Goal: Use online tool/utility: Utilize a website feature to perform a specific function

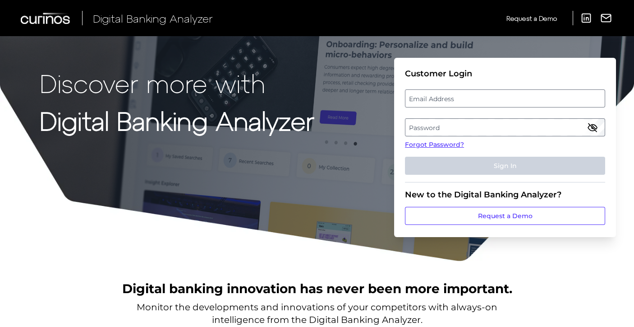
click at [484, 93] on label "Email Address" at bounding box center [505, 98] width 199 height 16
click at [484, 93] on input "email" at bounding box center [505, 98] width 200 height 18
type input "[EMAIL_ADDRESS][DOMAIN_NAME]"
click at [489, 123] on label "Password" at bounding box center [505, 127] width 199 height 16
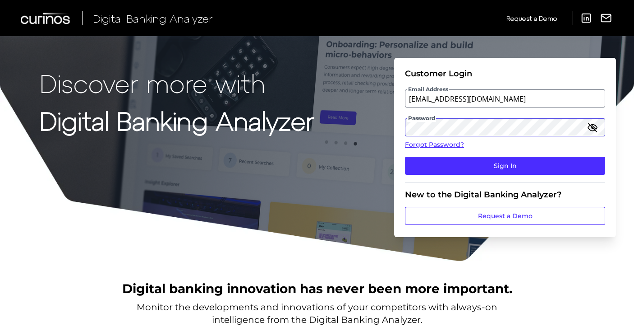
click at [405, 157] on button "Sign In" at bounding box center [505, 166] width 200 height 18
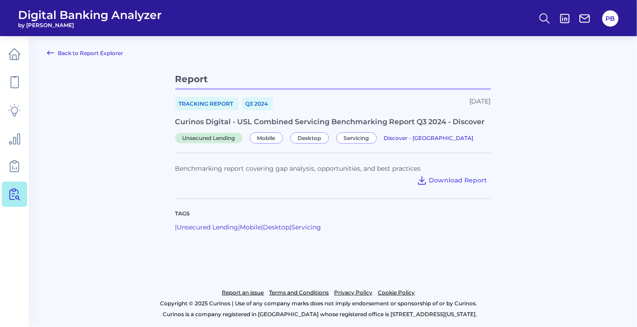
click at [28, 83] on nav at bounding box center [14, 181] width 29 height 290
click at [23, 83] on link at bounding box center [14, 81] width 25 height 25
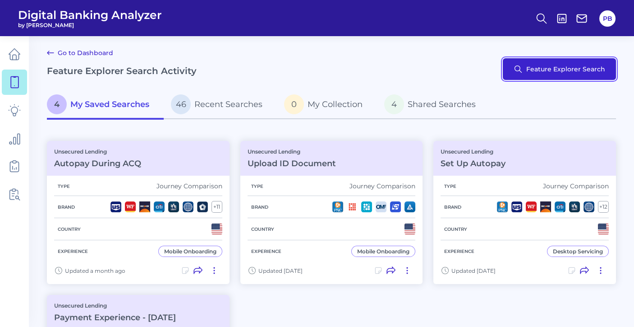
click at [552, 65] on button "Feature Explorer Search" at bounding box center [559, 69] width 113 height 22
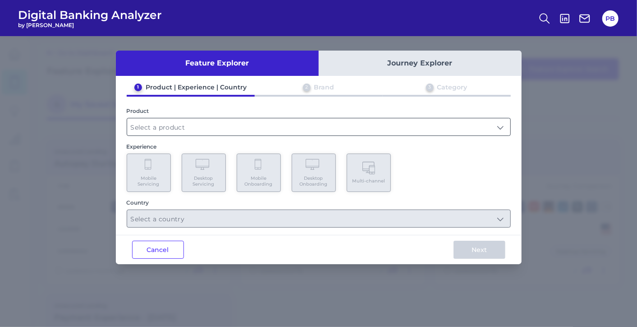
click at [174, 124] on input "text" at bounding box center [318, 126] width 383 height 17
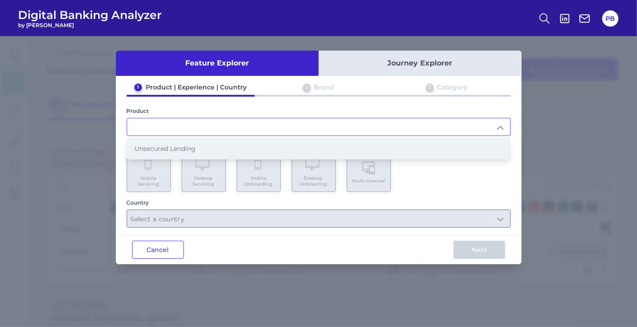
click at [167, 148] on span "Unsecured Lending" at bounding box center [164, 148] width 61 height 8
type input "Unsecured Lending"
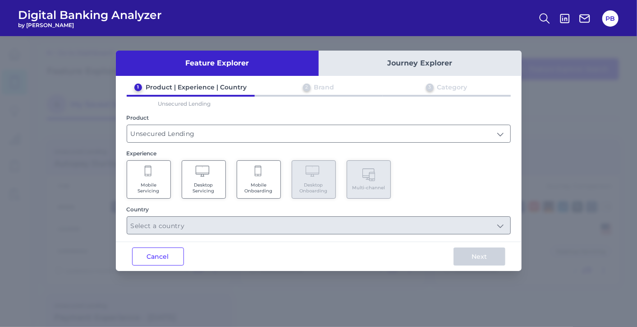
click at [158, 183] on span "Mobile Servicing" at bounding box center [149, 188] width 34 height 12
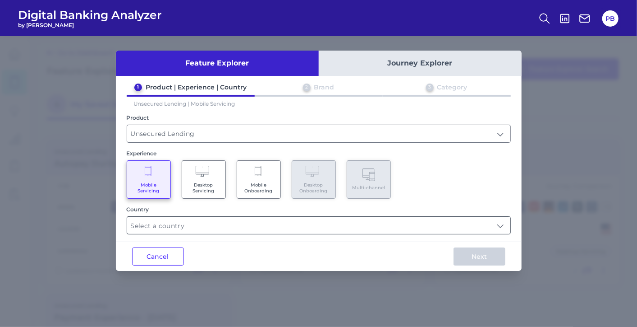
click at [220, 221] on input "text" at bounding box center [318, 225] width 383 height 17
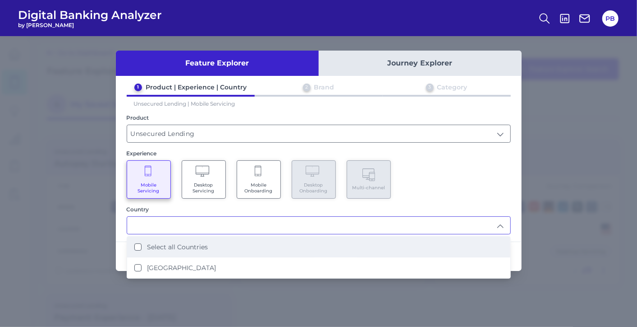
click at [238, 251] on li "Select all Countries" at bounding box center [318, 246] width 383 height 21
type input "Select all Countries"
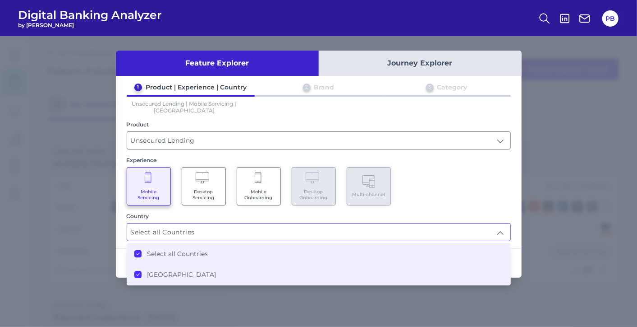
click at [456, 197] on div "Mobile Servicing Desktop Servicing Mobile Onboarding Desktop Onboarding Multi-c…" at bounding box center [319, 186] width 384 height 38
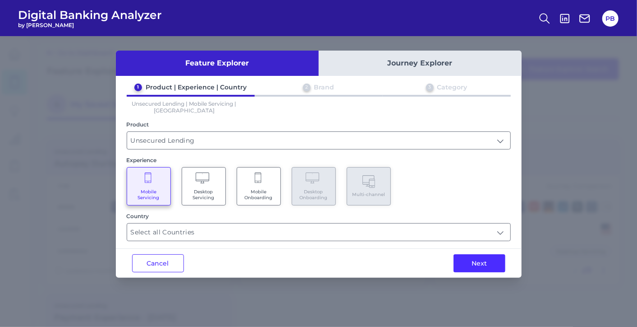
click at [471, 256] on button "Next" at bounding box center [480, 263] width 52 height 18
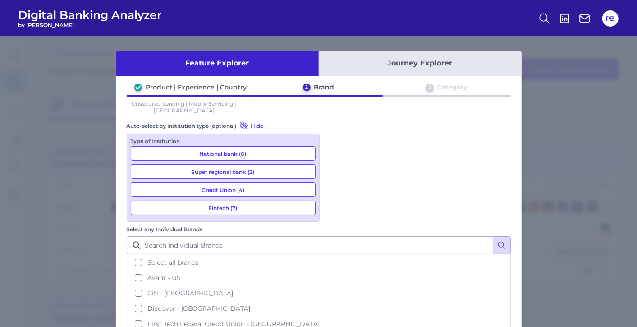
click at [338, 254] on button "Select all brands" at bounding box center [319, 261] width 383 height 15
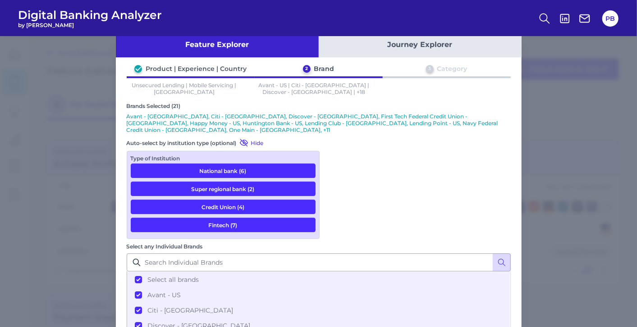
scroll to position [28, 0]
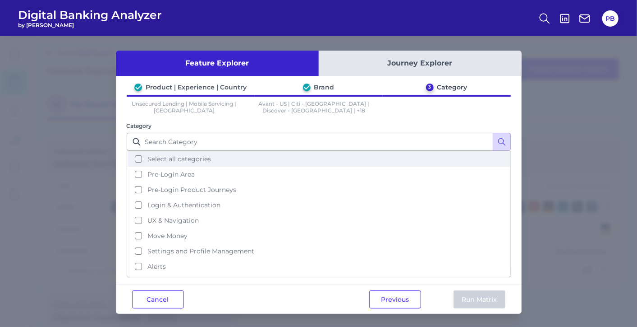
click at [184, 158] on span "Select all categories" at bounding box center [180, 159] width 64 height 8
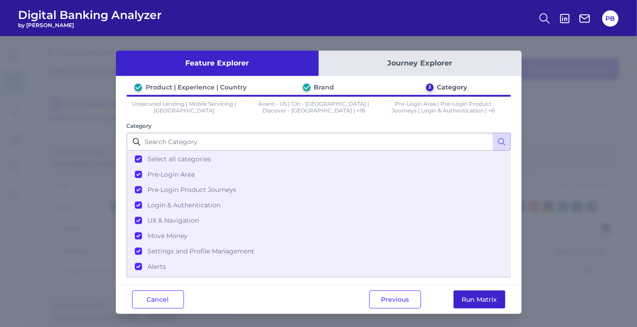
click at [484, 300] on button "Run Matrix" at bounding box center [480, 299] width 52 height 18
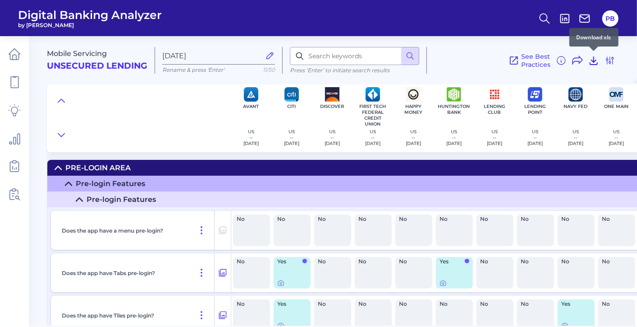
click at [595, 64] on icon at bounding box center [593, 61] width 7 height 8
click at [495, 42] on div "Mobile Servicing Unsecured Lending [DATE] Rename & press 'Enter' 11/50 Press ‘E…" at bounding box center [340, 56] width 587 height 55
click at [596, 63] on icon at bounding box center [594, 60] width 11 height 11
click at [218, 92] on div at bounding box center [139, 117] width 184 height 69
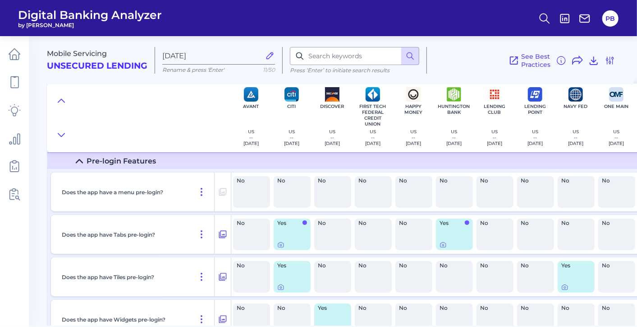
scroll to position [100, 0]
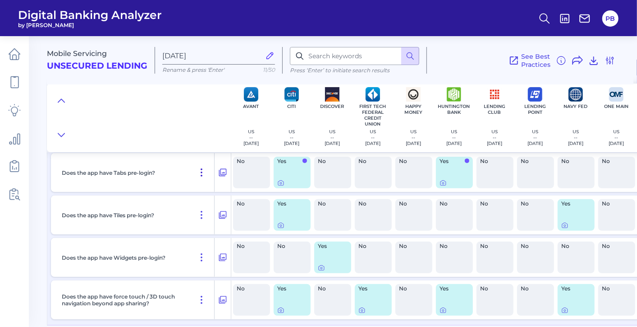
click at [205, 170] on icon at bounding box center [201, 172] width 11 height 11
click at [215, 170] on button at bounding box center [223, 172] width 16 height 14
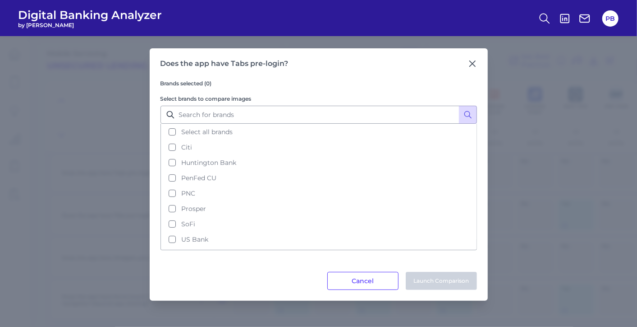
drag, startPoint x: 365, startPoint y: 279, endPoint x: 366, endPoint y: 285, distance: 5.9
click at [366, 283] on button "Cancel" at bounding box center [362, 281] width 71 height 18
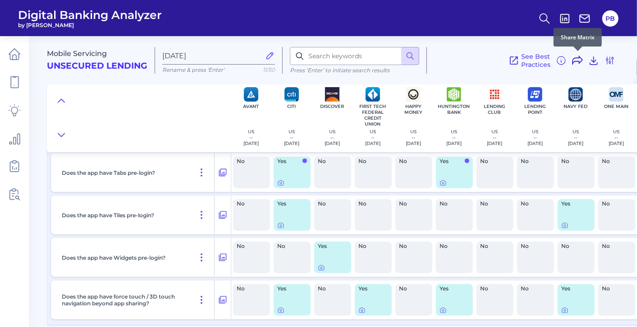
click at [577, 56] on icon at bounding box center [577, 60] width 11 height 11
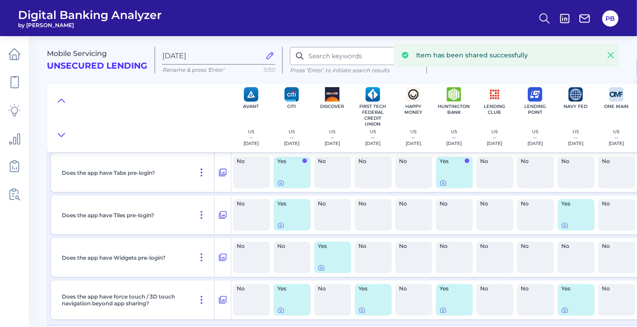
click at [610, 53] on icon at bounding box center [611, 55] width 9 height 9
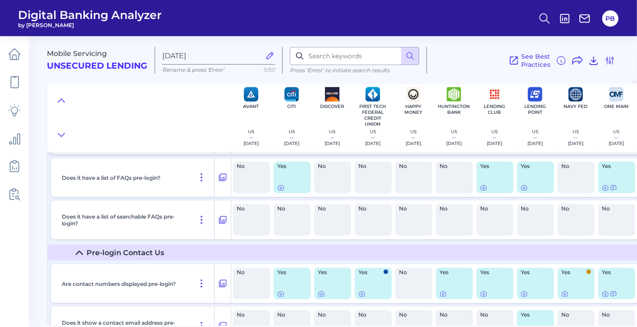
scroll to position [551, 0]
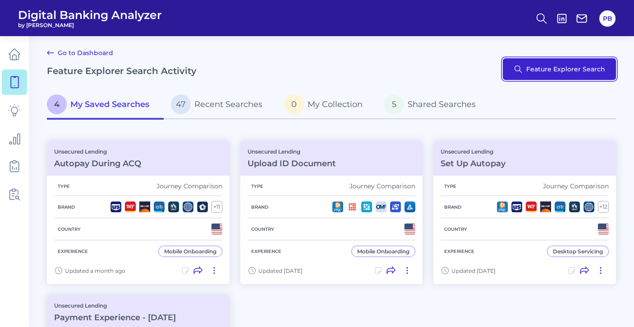
click at [572, 73] on button "Feature Explorer Search" at bounding box center [559, 69] width 113 height 22
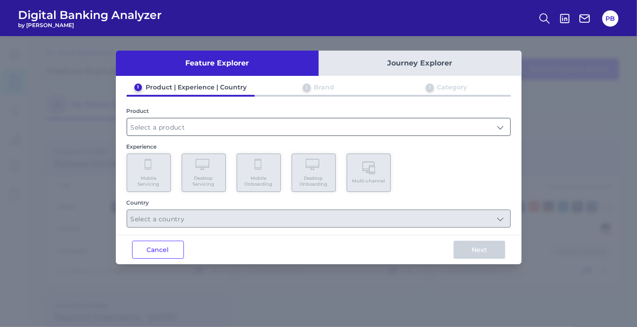
click at [189, 125] on input "text" at bounding box center [318, 126] width 383 height 17
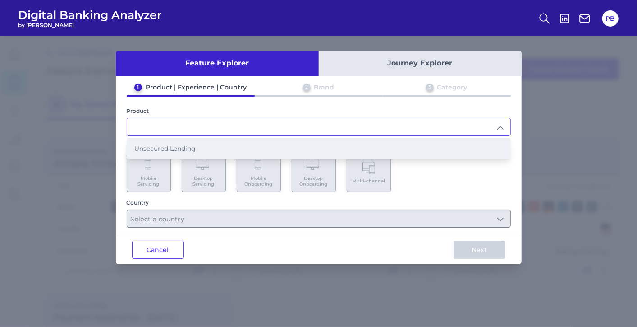
click at [182, 148] on span "Unsecured Lending" at bounding box center [164, 148] width 61 height 8
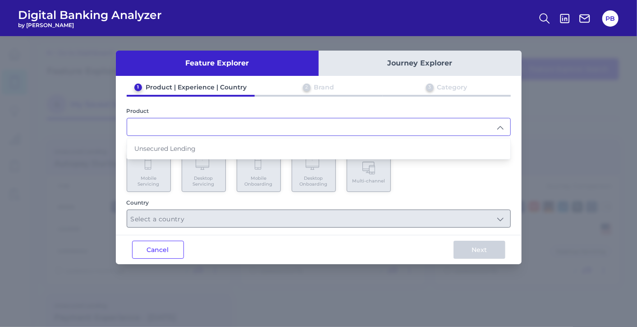
type input "Unsecured Lending"
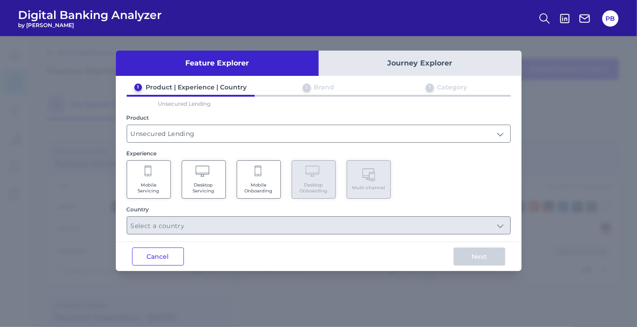
click at [208, 186] on span "Desktop Servicing" at bounding box center [204, 188] width 34 height 12
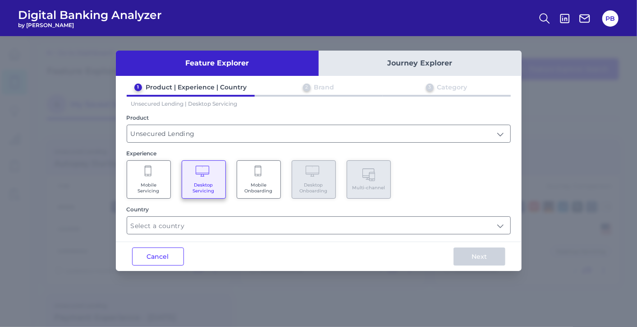
click at [208, 186] on span "Desktop Servicing" at bounding box center [204, 188] width 34 height 12
click at [256, 182] on span "Mobile Onboarding" at bounding box center [259, 188] width 34 height 12
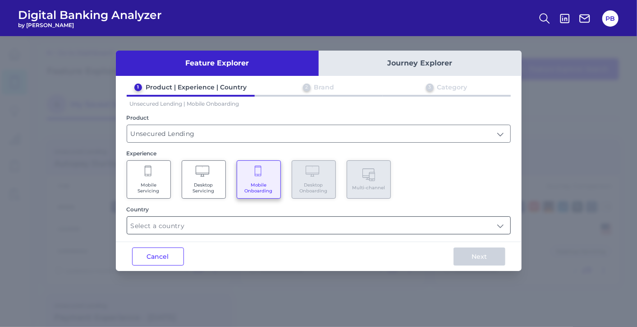
click at [238, 221] on input "text" at bounding box center [318, 225] width 383 height 17
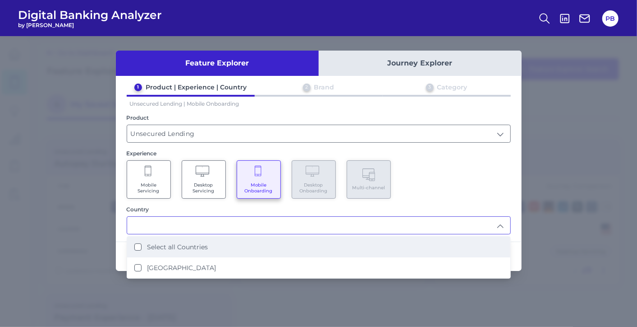
click at [196, 245] on label "Select all Countries" at bounding box center [177, 247] width 61 height 8
type input "Select all Countries"
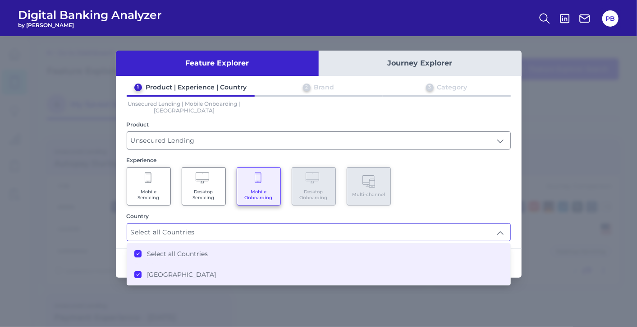
click at [462, 203] on div "Mobile Servicing Desktop Servicing Mobile Onboarding Desktop Onboarding Multi-c…" at bounding box center [319, 186] width 384 height 38
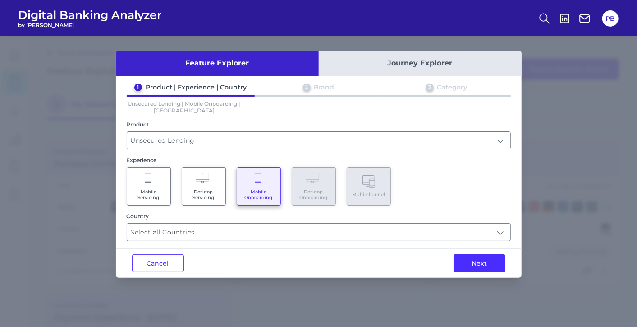
click at [468, 246] on div "Feature Explorer Journey Explorer 1 Product | Experience | Country 2 Brand 3 Ca…" at bounding box center [319, 164] width 406 height 227
click at [468, 255] on button "Next" at bounding box center [480, 263] width 52 height 18
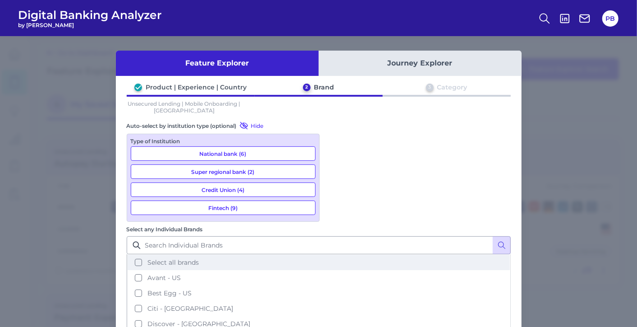
click at [337, 254] on button "Select all brands" at bounding box center [319, 261] width 383 height 15
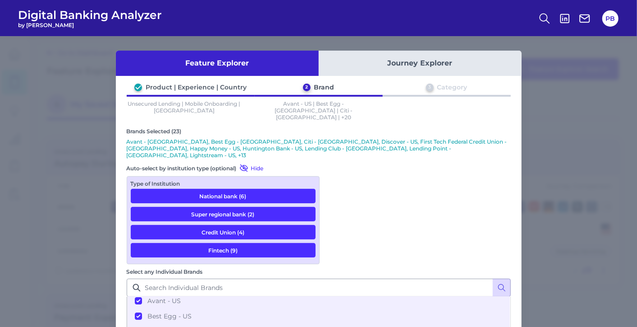
scroll to position [50, 0]
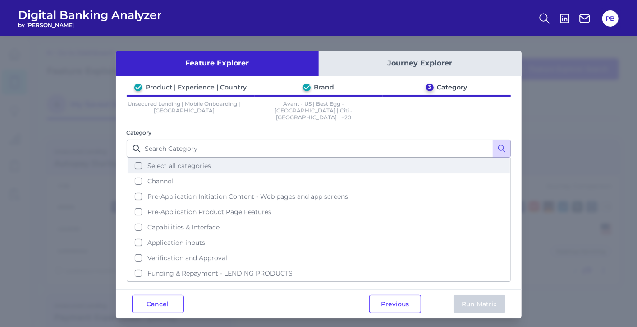
click at [180, 162] on button "Select all categories" at bounding box center [319, 165] width 383 height 15
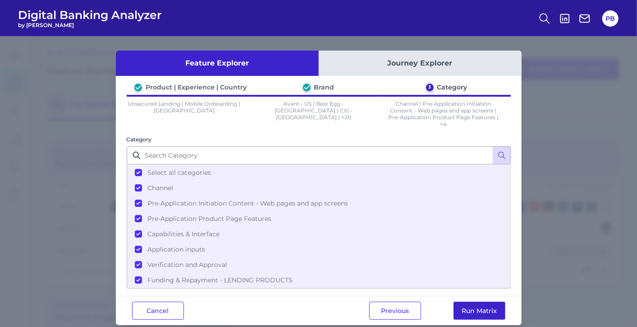
click at [480, 302] on button "Run Matrix" at bounding box center [480, 310] width 52 height 18
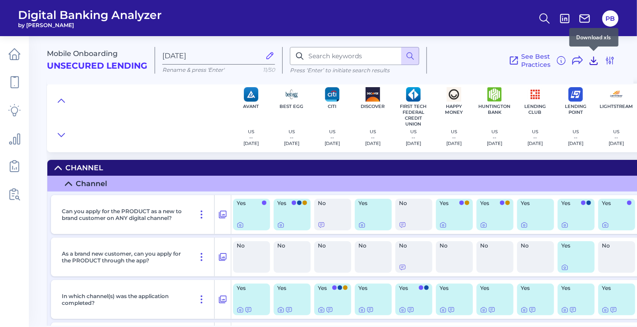
click at [593, 62] on icon at bounding box center [594, 60] width 11 height 11
click at [137, 122] on div at bounding box center [139, 117] width 184 height 69
